Goal: Obtain resource: Obtain resource

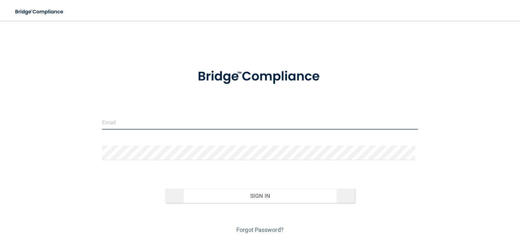
type input "[EMAIL_ADDRESS][DOMAIN_NAME]"
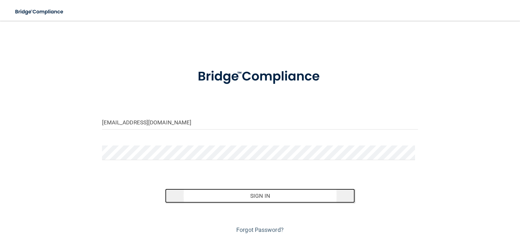
click at [232, 194] on button "Sign In" at bounding box center [260, 196] width 190 height 14
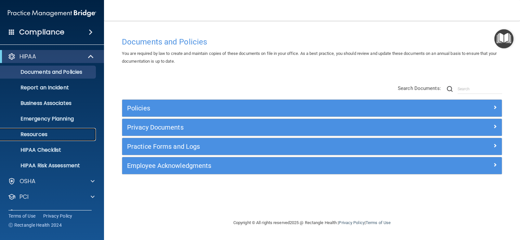
click at [45, 134] on p "Resources" at bounding box center [48, 134] width 89 height 7
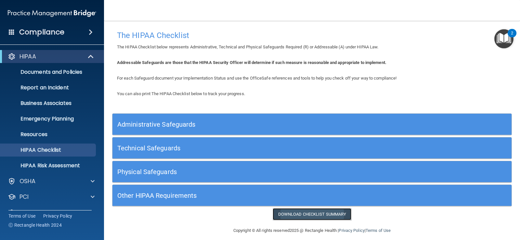
click at [294, 213] on link "Download Checklist Summary" at bounding box center [312, 214] width 79 height 12
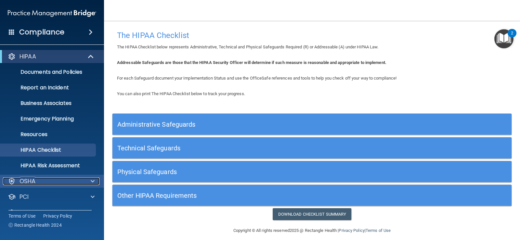
click at [32, 179] on p "OSHA" at bounding box center [28, 182] width 16 height 8
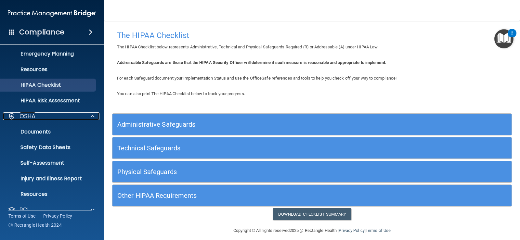
scroll to position [98, 0]
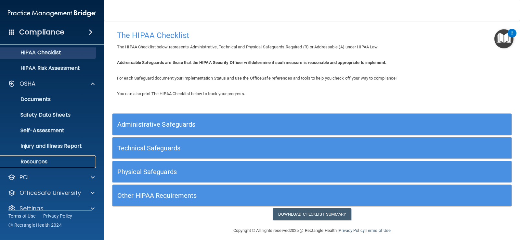
click at [40, 159] on p "Resources" at bounding box center [48, 162] width 89 height 7
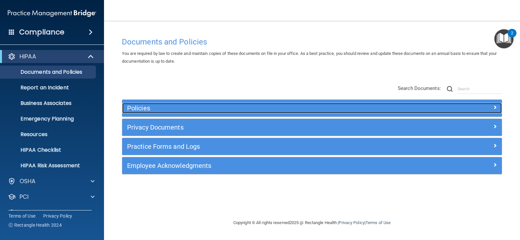
click at [130, 109] on h5 "Policies" at bounding box center [264, 108] width 275 height 7
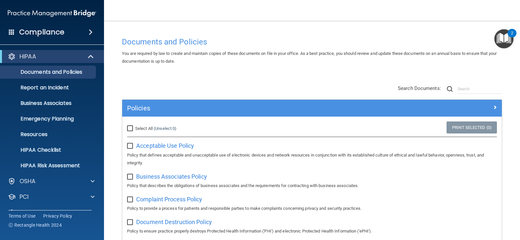
click at [130, 127] on input "Select All (Unselect 0) Unselect All" at bounding box center [130, 128] width 7 height 5
checkbox input "true"
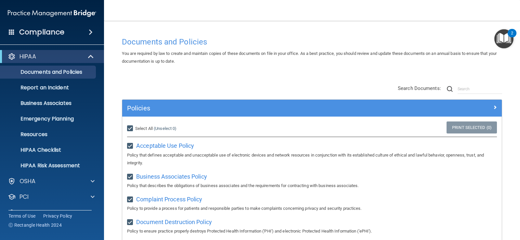
checkbox input "true"
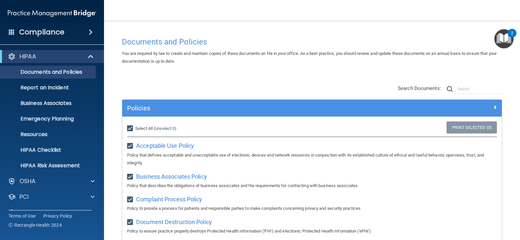
checkbox input "true"
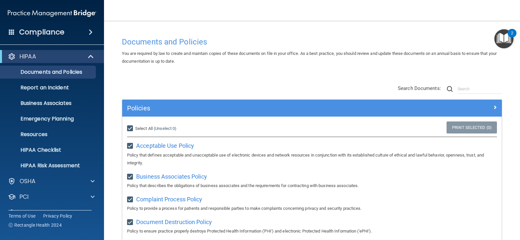
checkbox input "true"
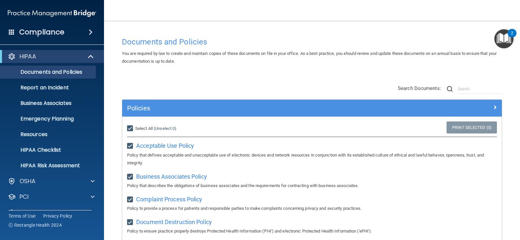
checkbox input "true"
click at [460, 125] on link "Print Selected (21)" at bounding box center [470, 128] width 53 height 12
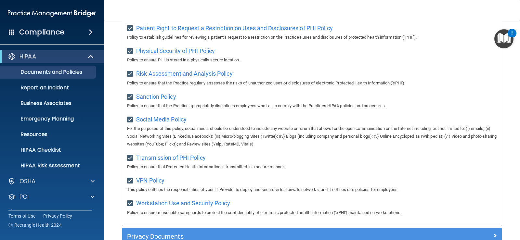
scroll to position [514, 0]
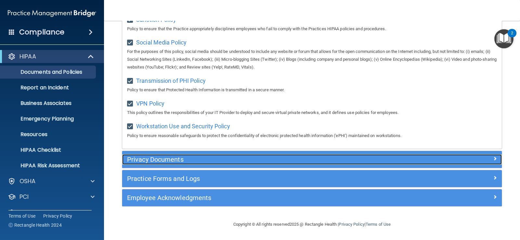
click at [140, 159] on h5 "Privacy Documents" at bounding box center [264, 159] width 275 height 7
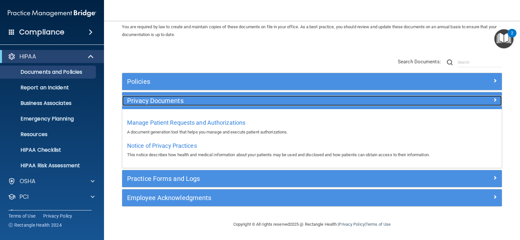
scroll to position [27, 0]
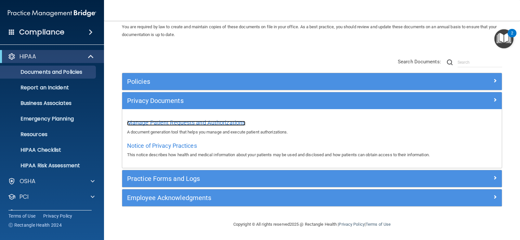
click at [176, 123] on span "Manage Patient Requests and Authorizations" at bounding box center [186, 122] width 118 height 7
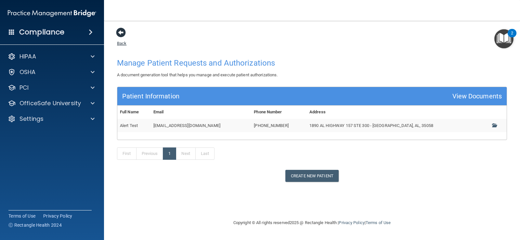
click at [123, 33] on span at bounding box center [121, 33] width 10 height 10
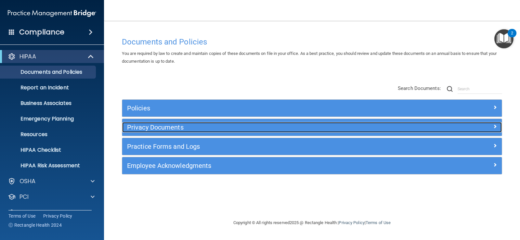
click at [149, 128] on h5 "Privacy Documents" at bounding box center [264, 127] width 275 height 7
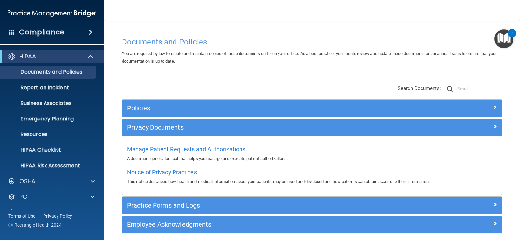
click at [154, 171] on span "Notice of Privacy Practices" at bounding box center [162, 172] width 70 height 7
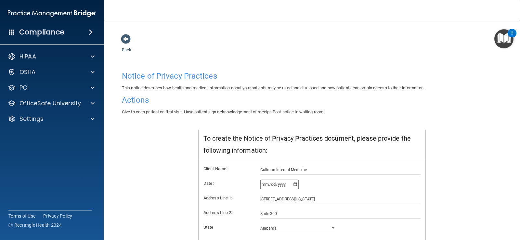
click at [138, 75] on h4 "Notice of Privacy Practices" at bounding box center [312, 76] width 380 height 8
click at [137, 99] on h4 "Actions" at bounding box center [312, 100] width 380 height 8
click at [92, 58] on span at bounding box center [93, 57] width 4 height 8
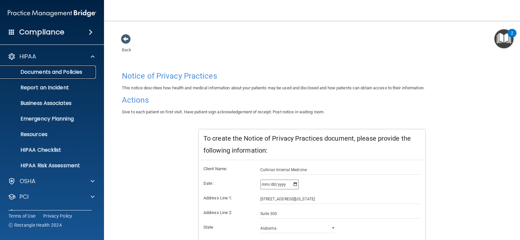
click at [85, 72] on p "Documents and Policies" at bounding box center [48, 72] width 89 height 7
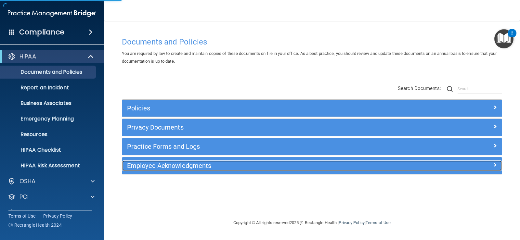
click at [171, 170] on div "Employee Acknowledgments" at bounding box center [264, 166] width 285 height 10
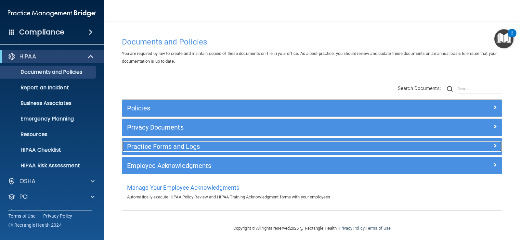
click at [173, 147] on h5 "Practice Forms and Logs" at bounding box center [264, 146] width 275 height 7
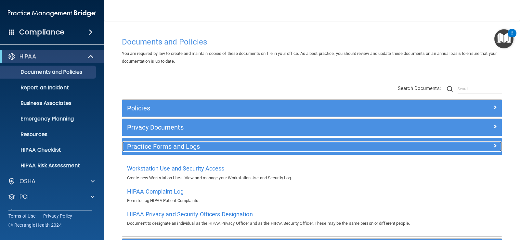
scroll to position [33, 0]
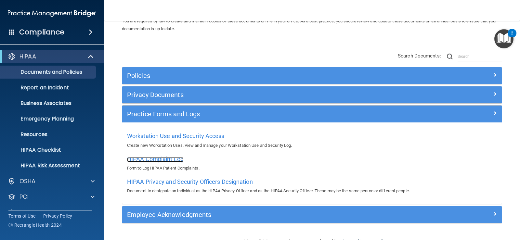
click at [170, 161] on span "HIPAA Complaint Log" at bounding box center [155, 159] width 57 height 7
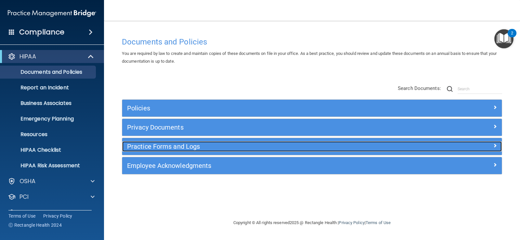
click at [191, 150] on h5 "Practice Forms and Logs" at bounding box center [264, 146] width 275 height 7
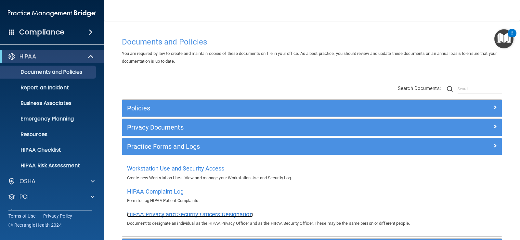
click at [160, 214] on span "HIPAA Privacy and Security Officers Designation" at bounding box center [190, 214] width 126 height 7
